Goal: Check status: Check status

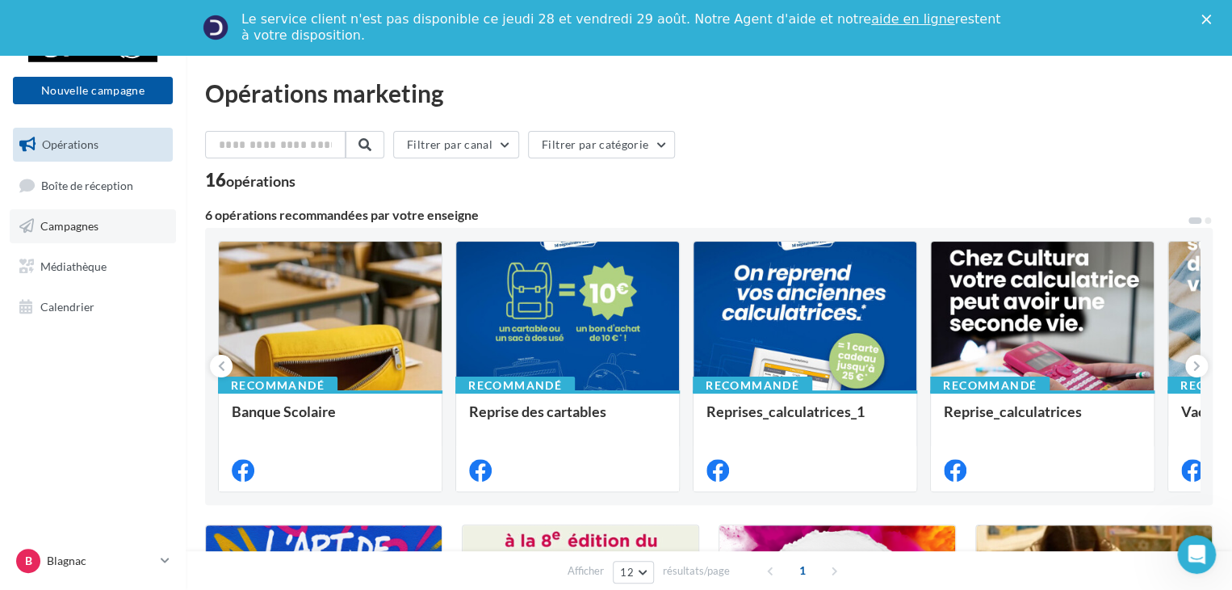
click at [94, 228] on span "Campagnes" at bounding box center [69, 226] width 58 height 14
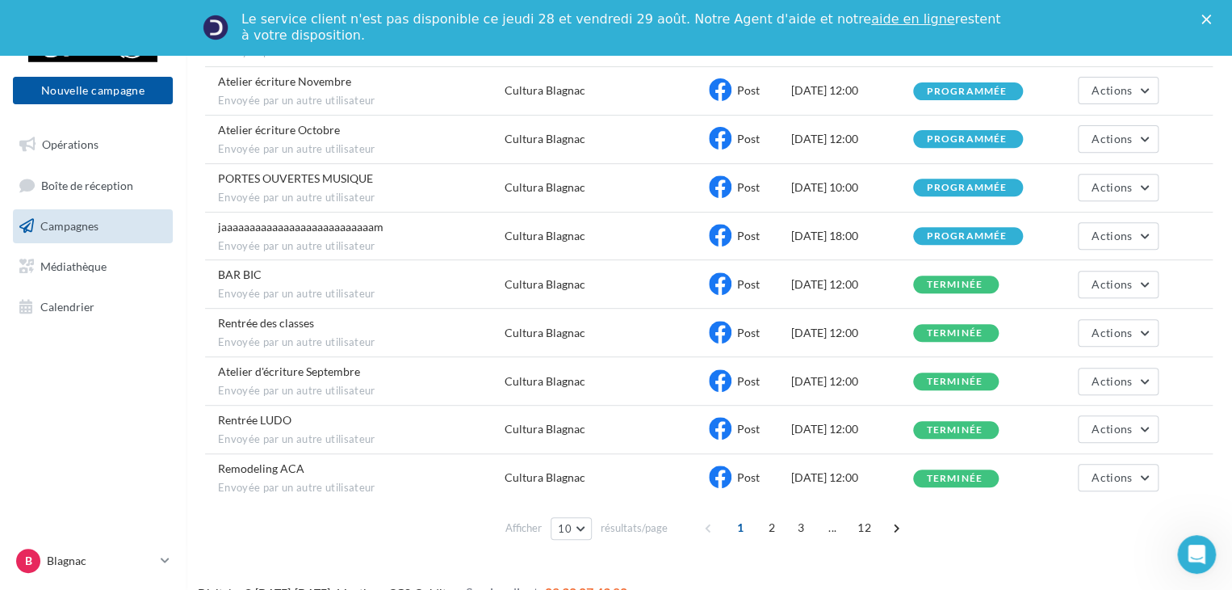
scroll to position [271, 0]
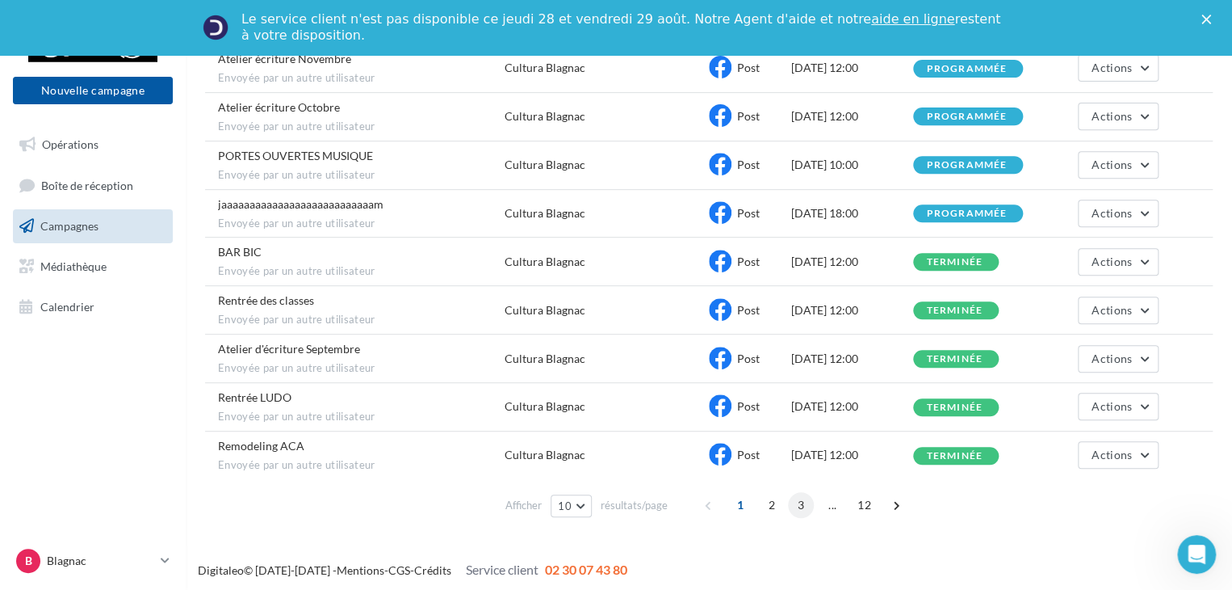
click at [800, 500] on span "3" at bounding box center [801, 505] width 26 height 26
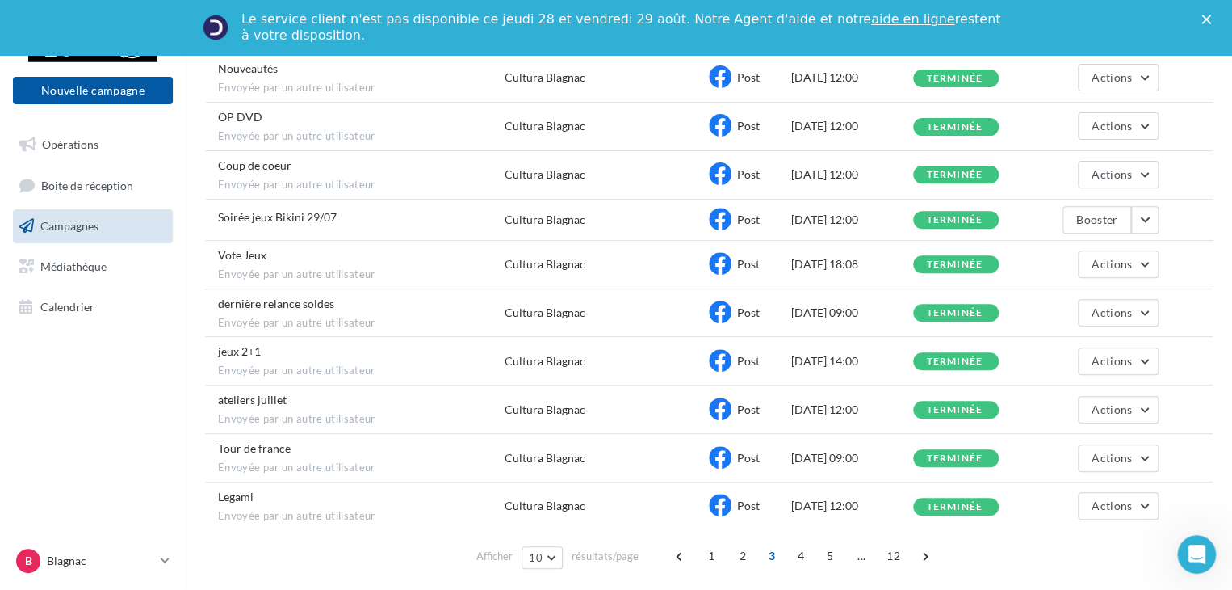
scroll to position [264, 0]
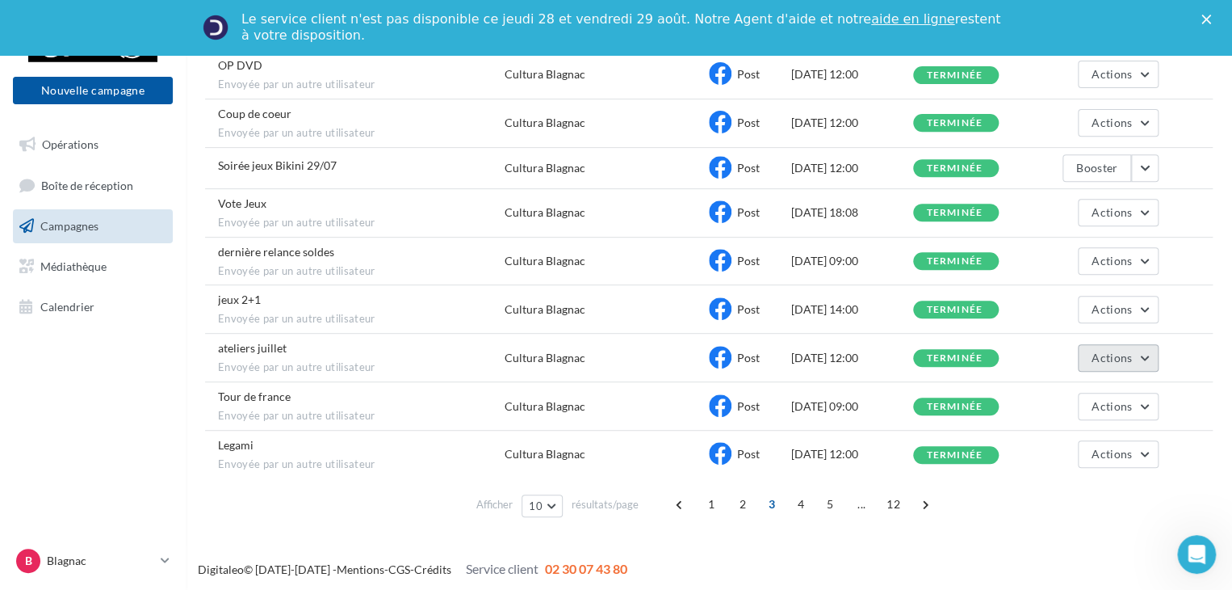
click at [1147, 355] on button "Actions" at bounding box center [1118, 357] width 81 height 27
click at [1095, 388] on button "Voir les résultats" at bounding box center [1078, 396] width 162 height 42
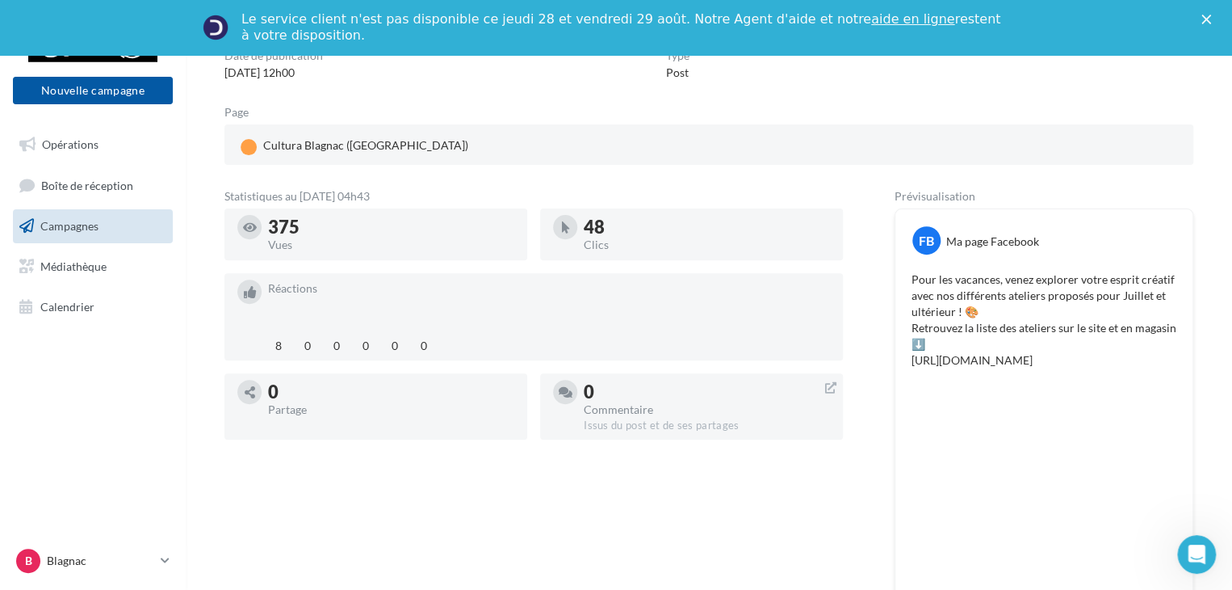
scroll to position [162, 0]
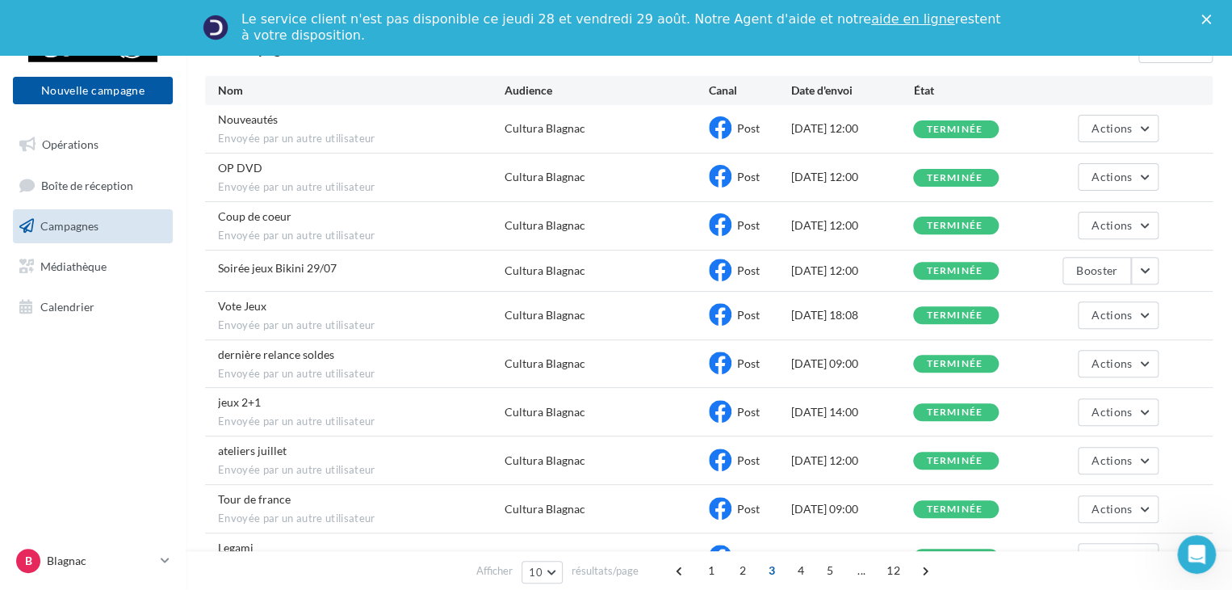
scroll to position [162, 0]
click at [1150, 405] on button "Actions" at bounding box center [1118, 410] width 81 height 27
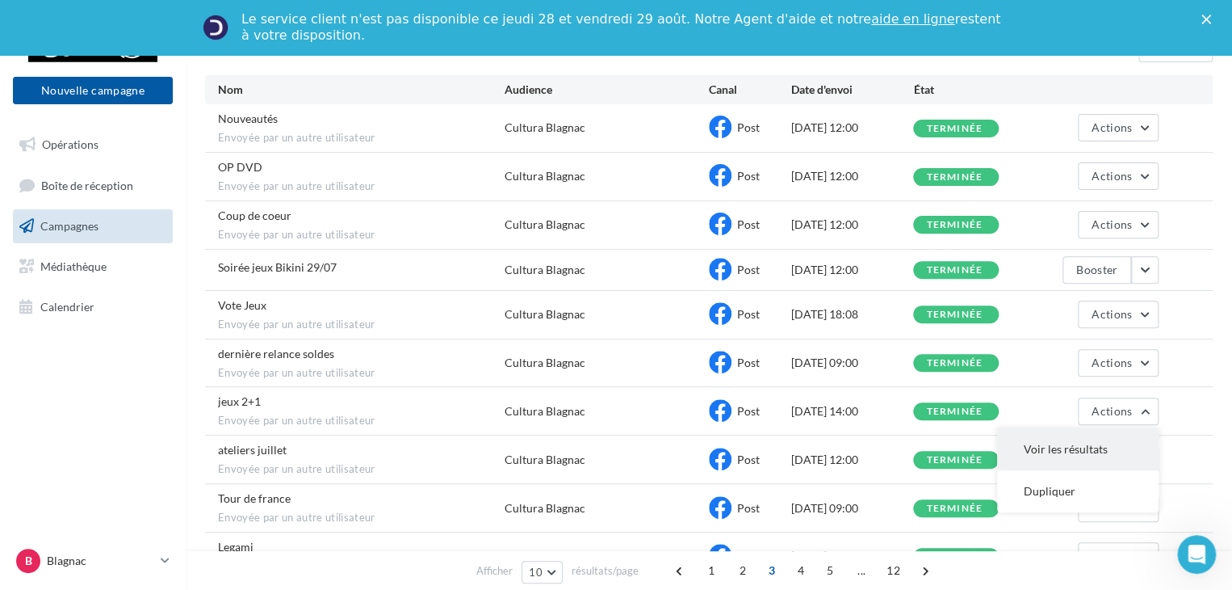
click at [1063, 438] on button "Voir les résultats" at bounding box center [1078, 449] width 162 height 42
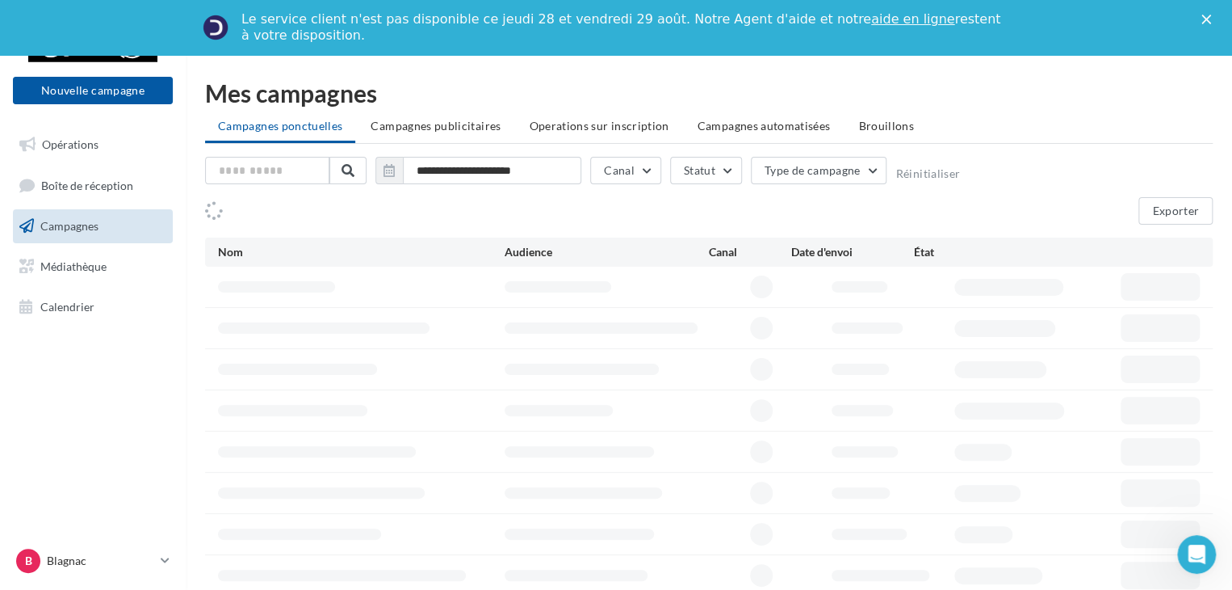
scroll to position [162, 0]
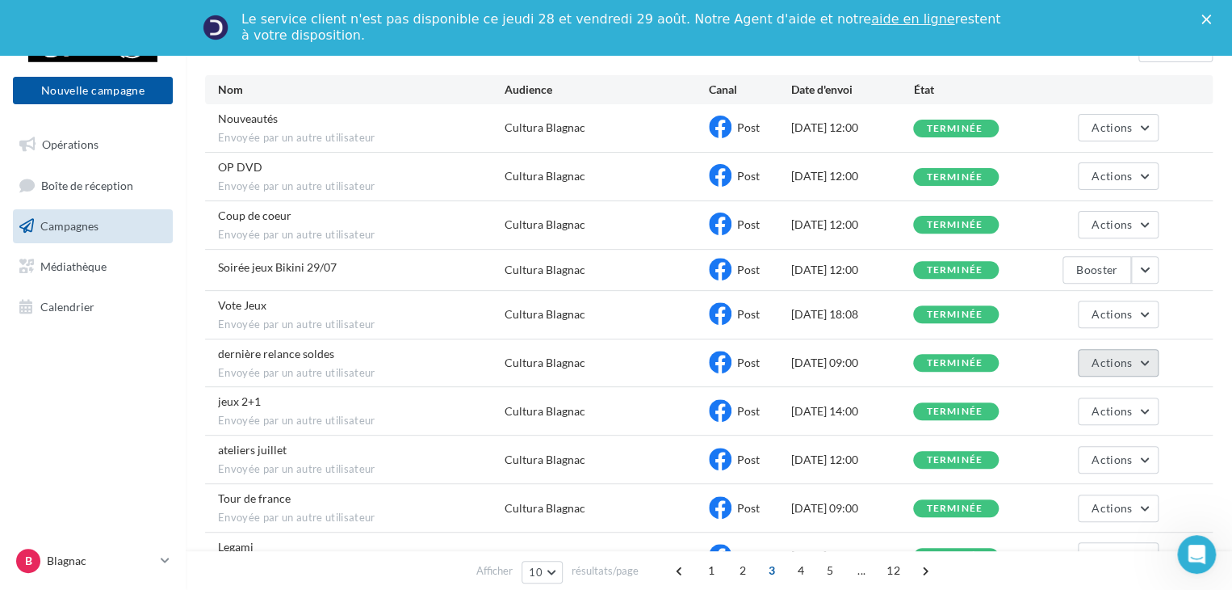
click at [1140, 359] on button "Actions" at bounding box center [1118, 362] width 81 height 27
click at [1105, 392] on button "Voir les résultats" at bounding box center [1078, 401] width 162 height 42
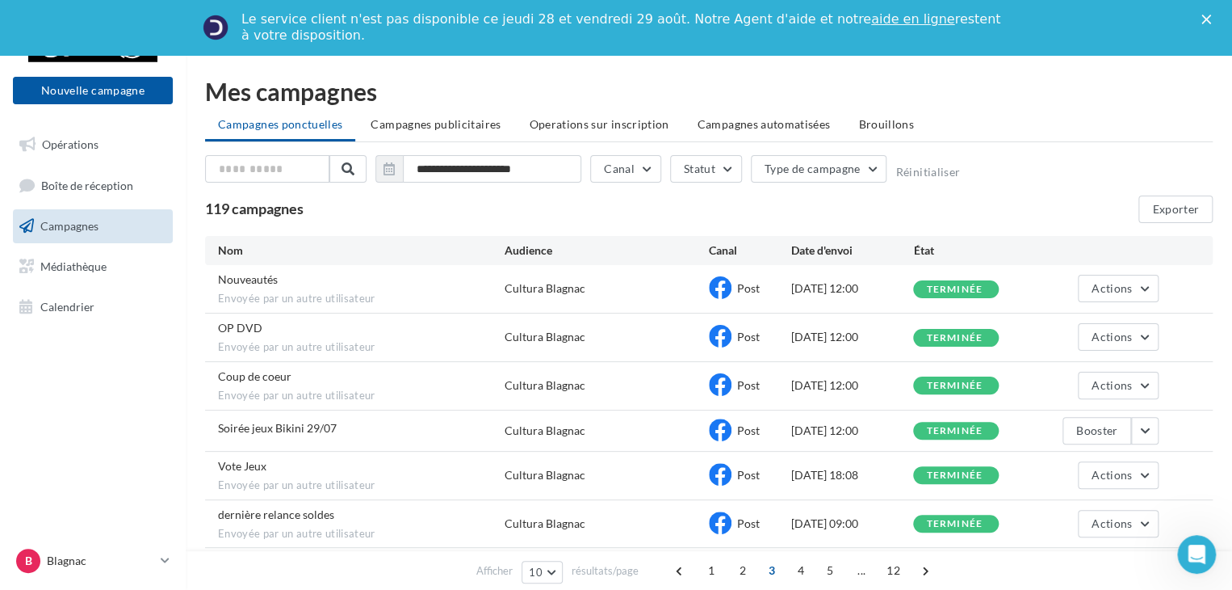
scroll to position [1, 0]
click at [1144, 469] on button "Actions" at bounding box center [1118, 475] width 81 height 27
click at [1055, 503] on button "Voir les résultats" at bounding box center [1078, 514] width 162 height 42
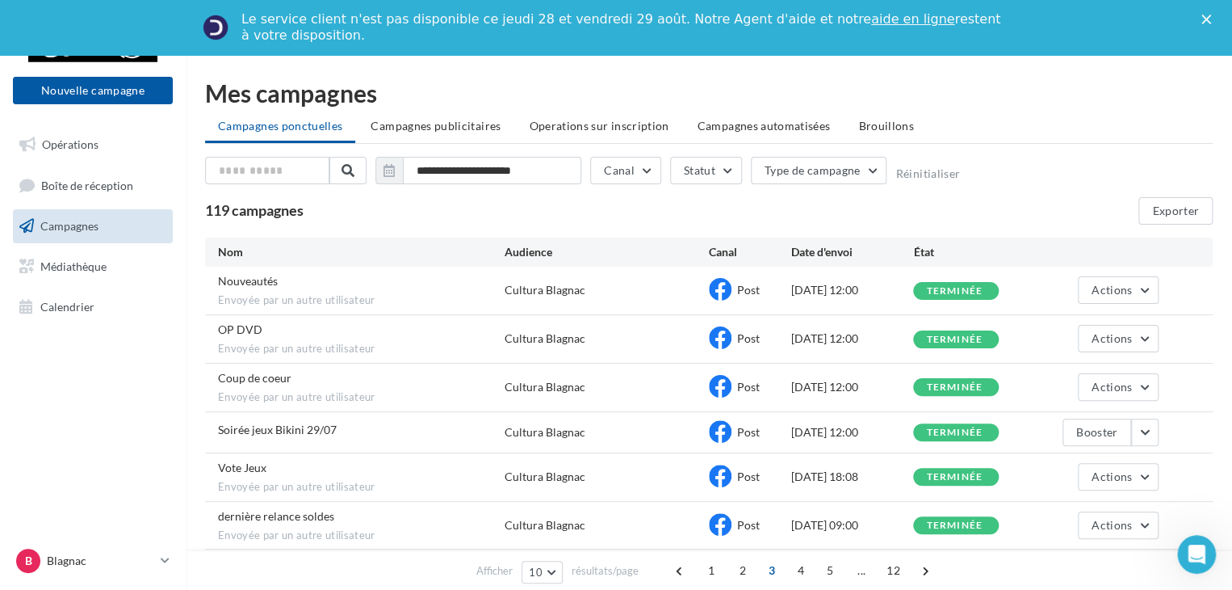
scroll to position [1, 0]
click at [1147, 439] on button "button" at bounding box center [1145, 431] width 27 height 27
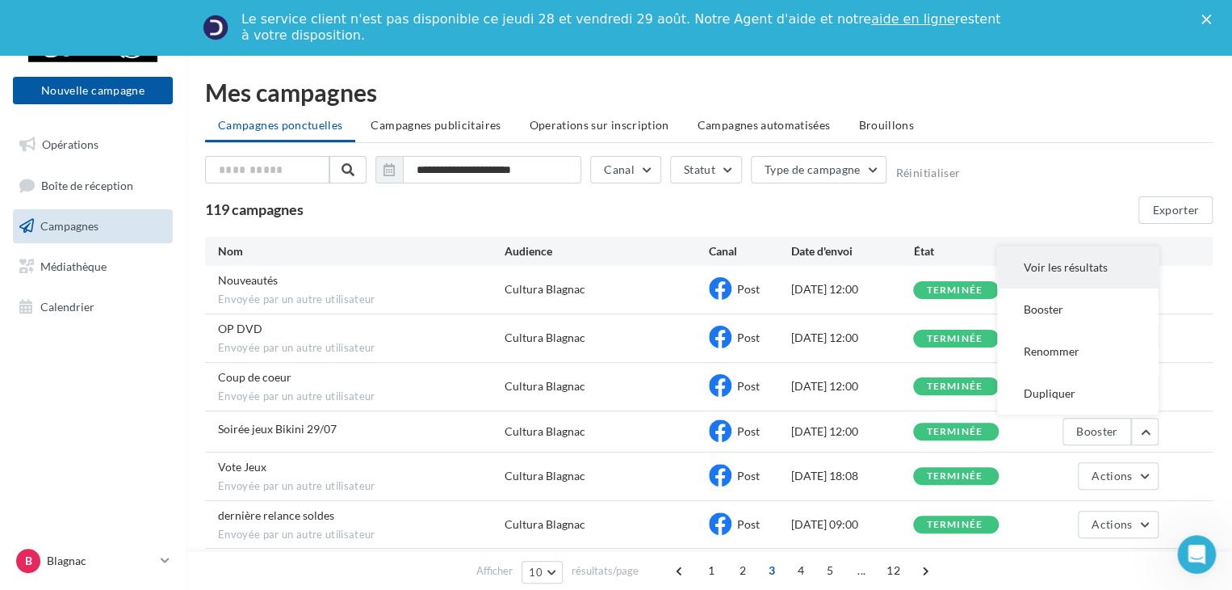
click at [1069, 262] on button "Voir les résultats" at bounding box center [1078, 267] width 162 height 42
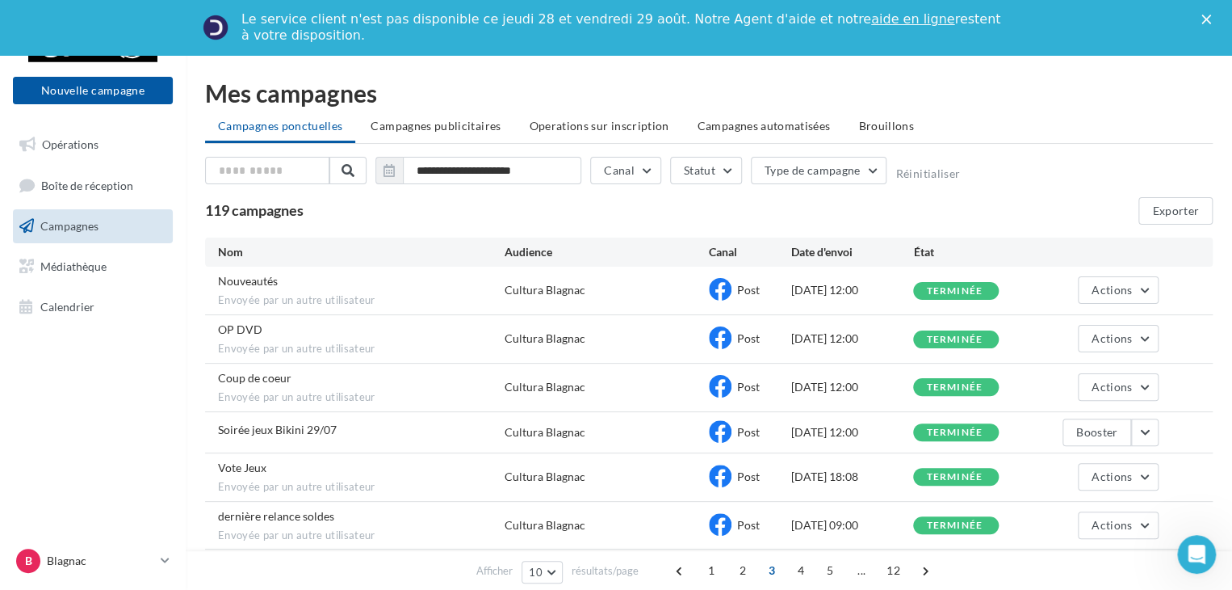
scroll to position [1, 0]
click at [1150, 385] on button "Actions" at bounding box center [1118, 385] width 81 height 27
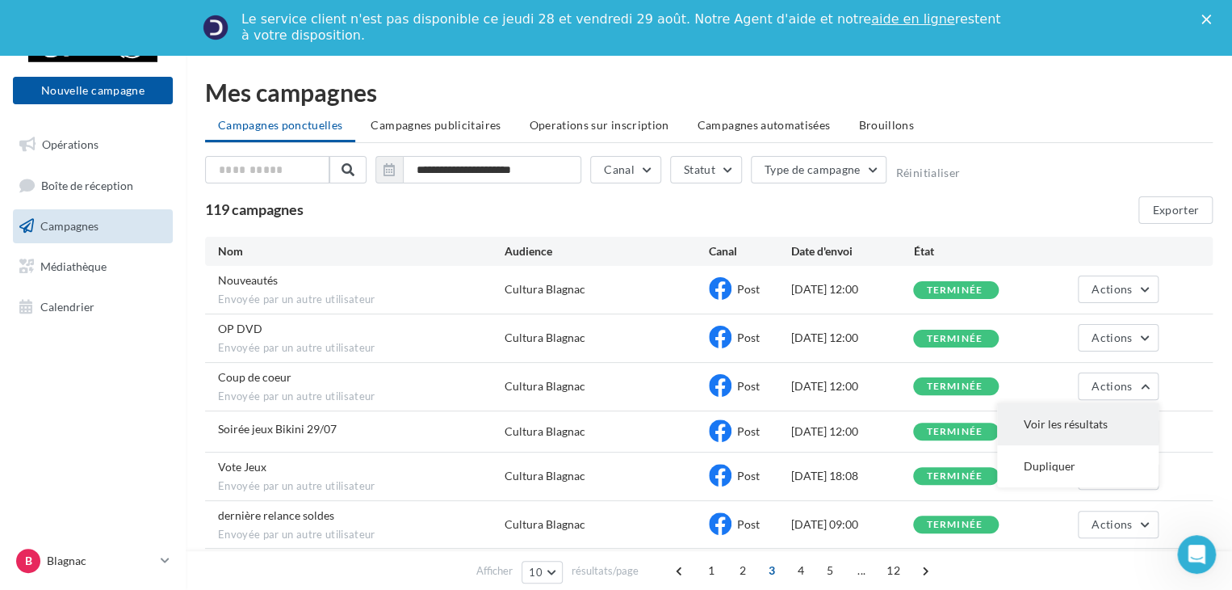
click at [1079, 421] on button "Voir les résultats" at bounding box center [1078, 424] width 162 height 42
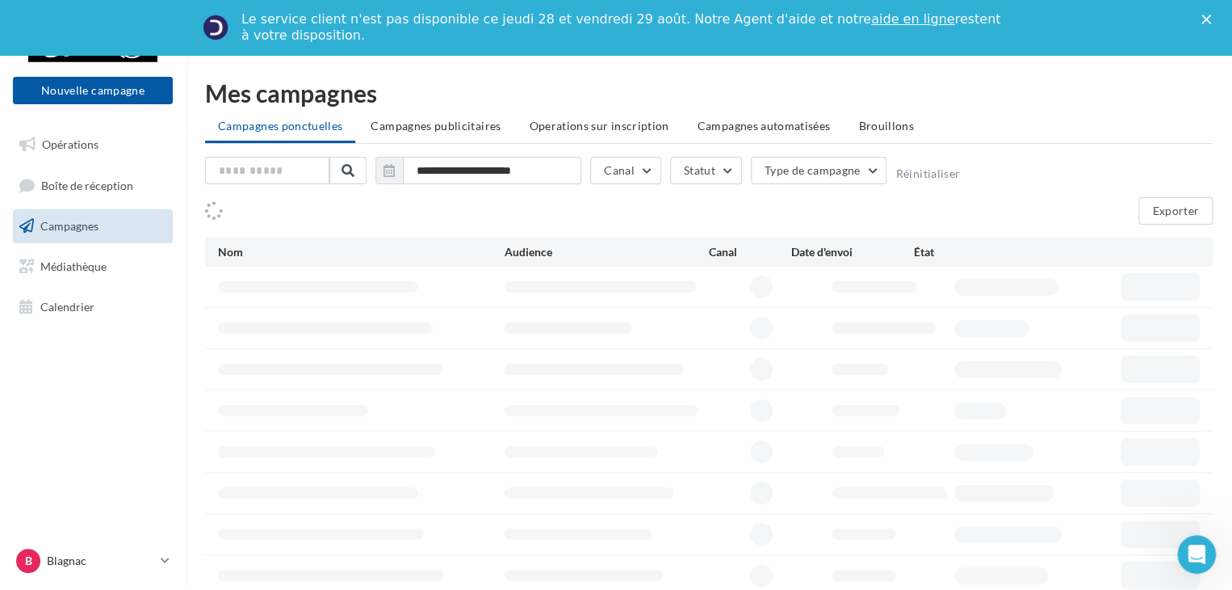
scroll to position [1, 0]
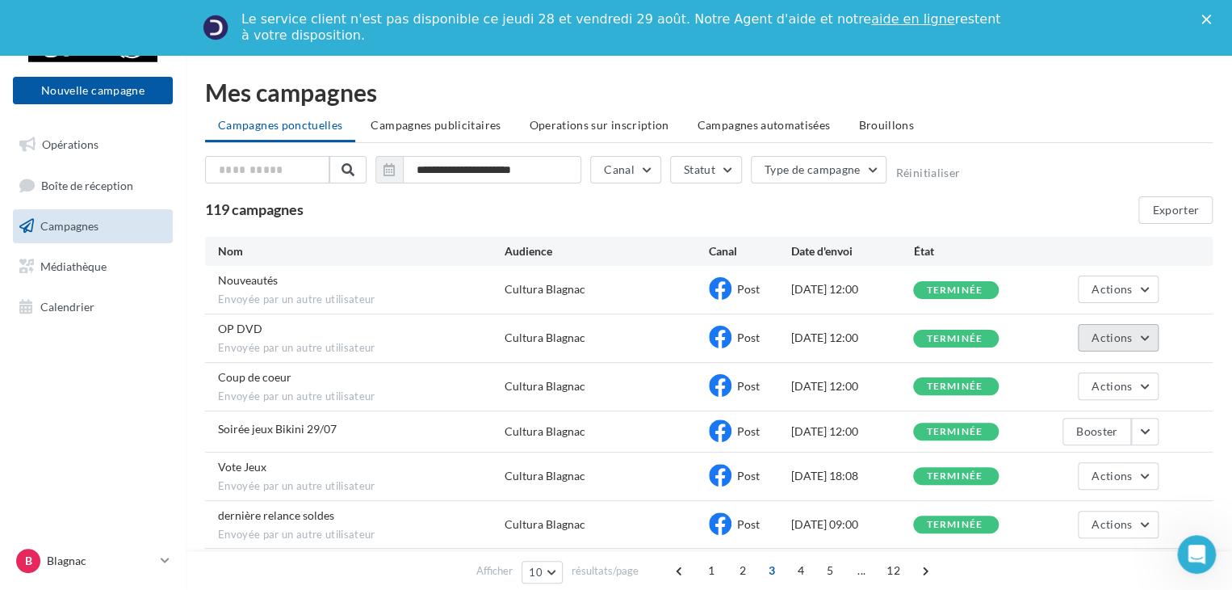
click at [1153, 333] on button "Actions" at bounding box center [1118, 337] width 81 height 27
click at [1085, 366] on button "Voir les résultats" at bounding box center [1078, 376] width 162 height 42
click at [1140, 288] on button "Actions" at bounding box center [1118, 288] width 81 height 27
click at [1082, 320] on button "Voir les résultats" at bounding box center [1078, 327] width 162 height 42
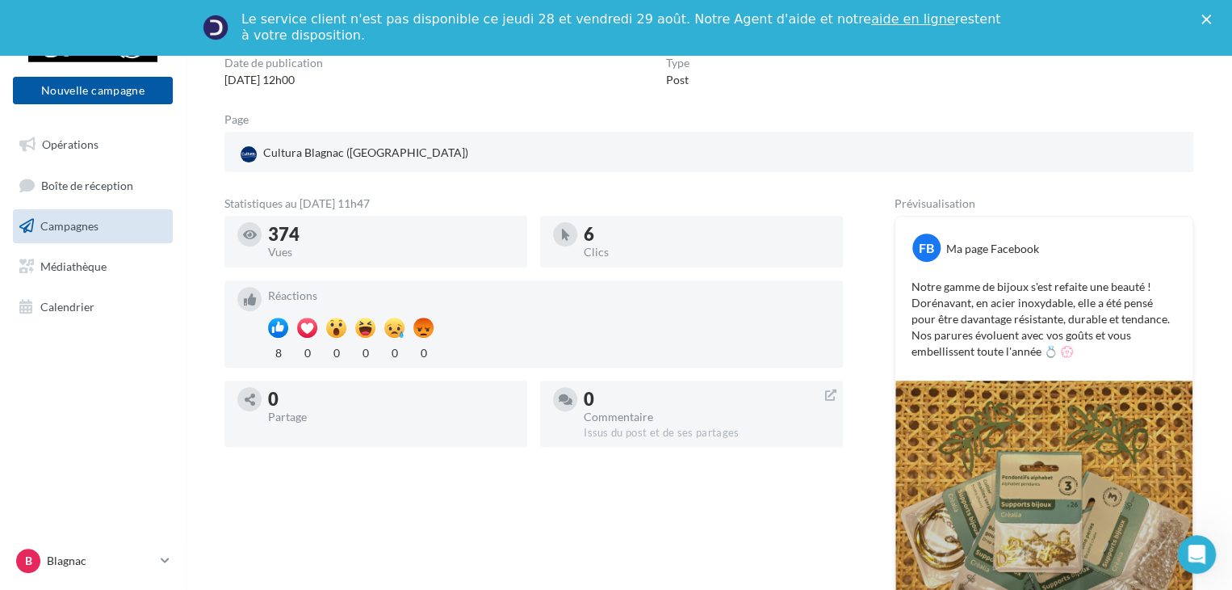
scroll to position [41, 0]
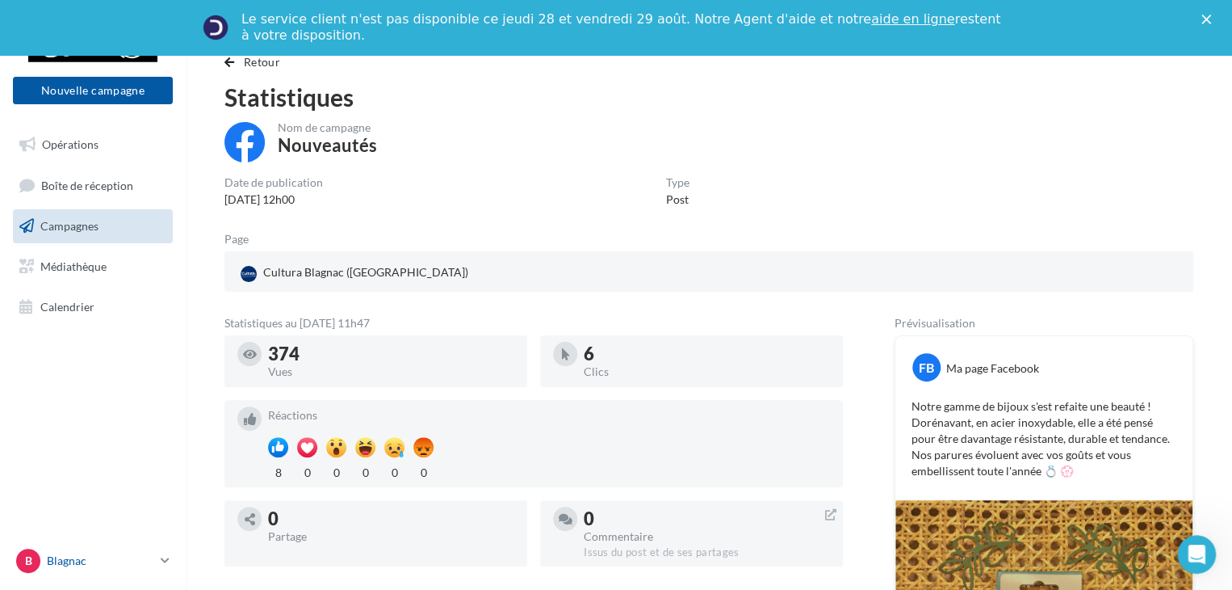
click at [162, 550] on link "B Blagnac j.tenat4@cultura.fr" at bounding box center [93, 560] width 160 height 31
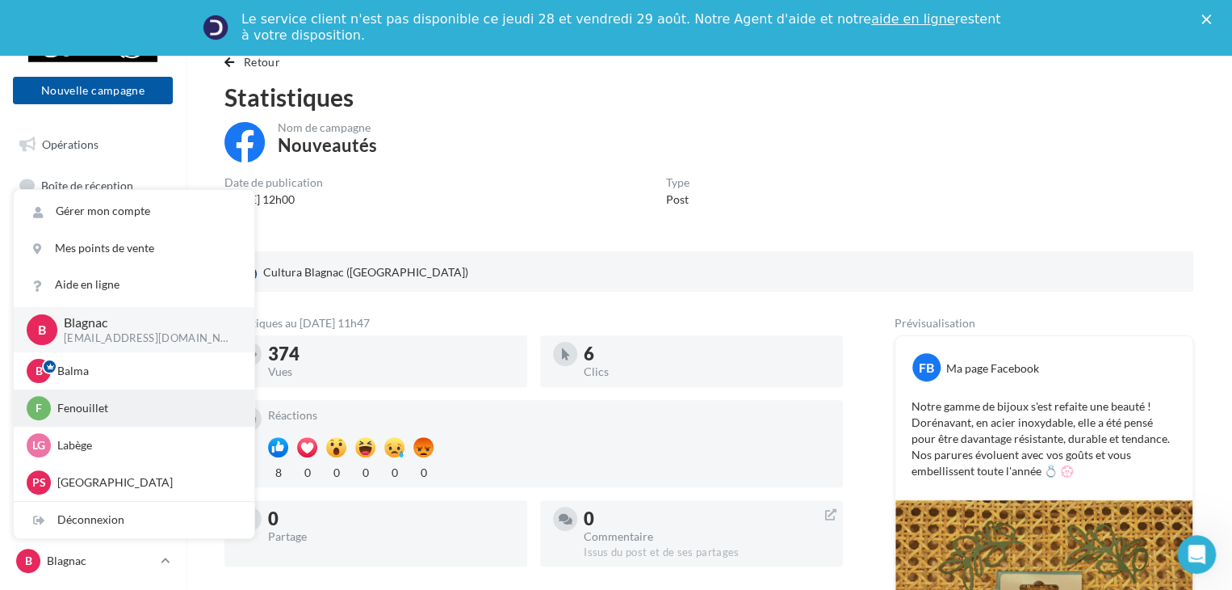
click at [103, 417] on div "F Fenouillet j.tenat1@cultura.fr" at bounding box center [134, 408] width 215 height 24
